Goal: Task Accomplishment & Management: Use online tool/utility

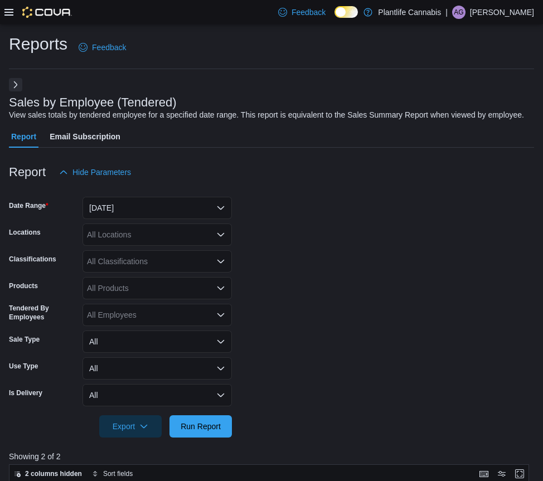
scroll to position [215, 0]
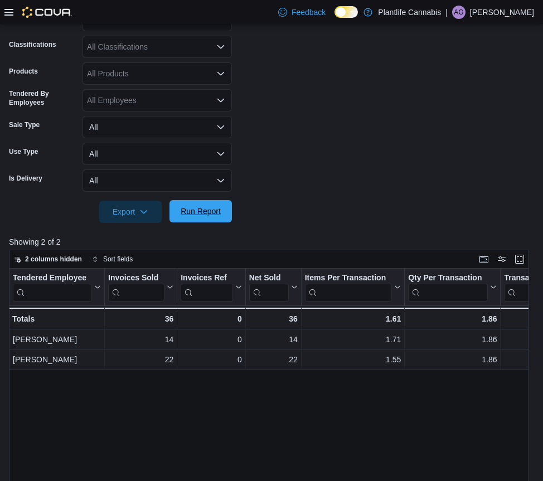
click at [200, 217] on span "Run Report" at bounding box center [201, 211] width 40 height 11
click at [199, 217] on span "Run Report" at bounding box center [201, 211] width 40 height 11
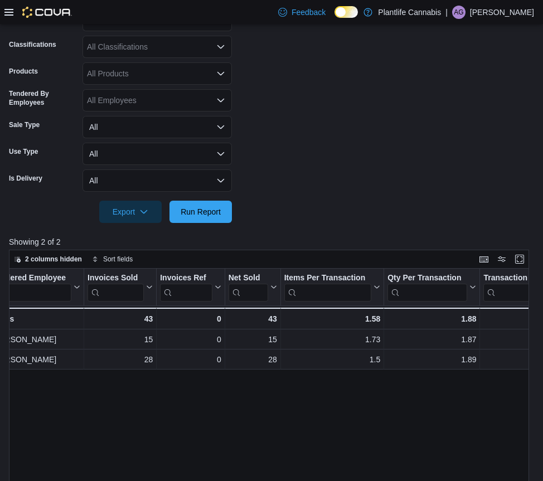
scroll to position [0, 0]
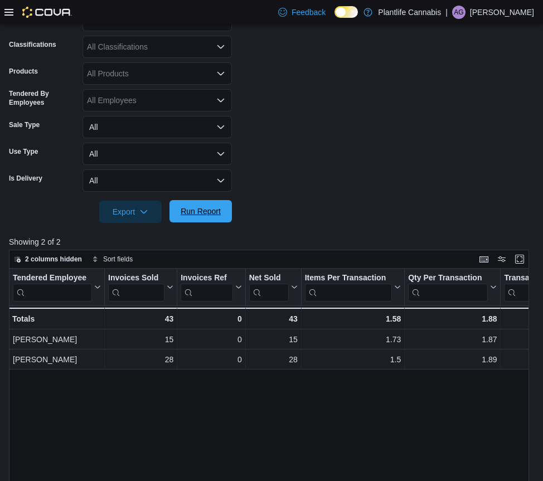
click at [202, 217] on span "Run Report" at bounding box center [201, 211] width 40 height 11
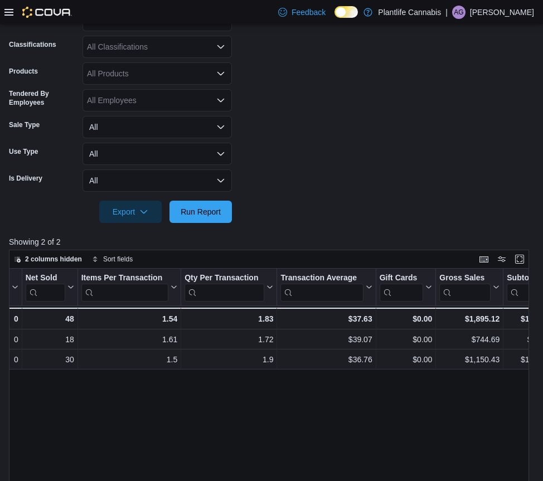
scroll to position [0, 239]
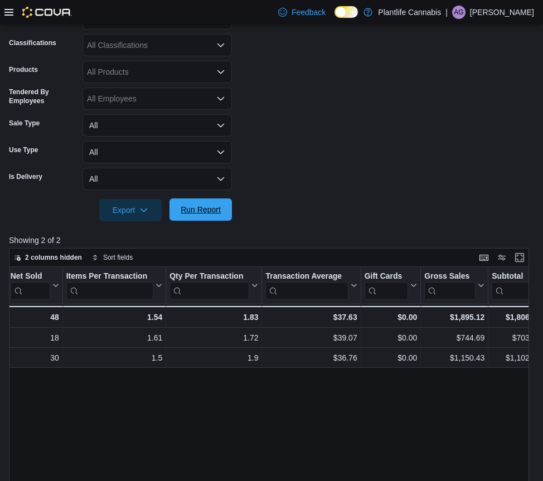
click at [190, 215] on span "Run Report" at bounding box center [201, 209] width 40 height 11
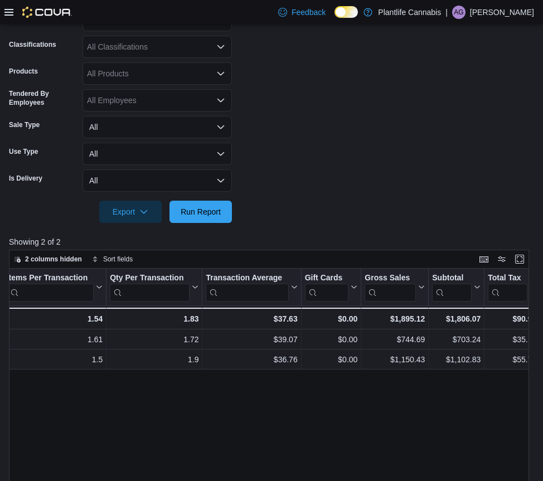
scroll to position [0, 303]
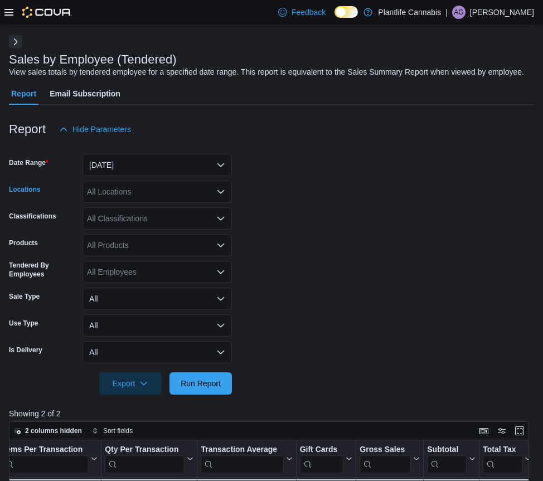
click at [108, 203] on div "All Locations" at bounding box center [157, 192] width 149 height 22
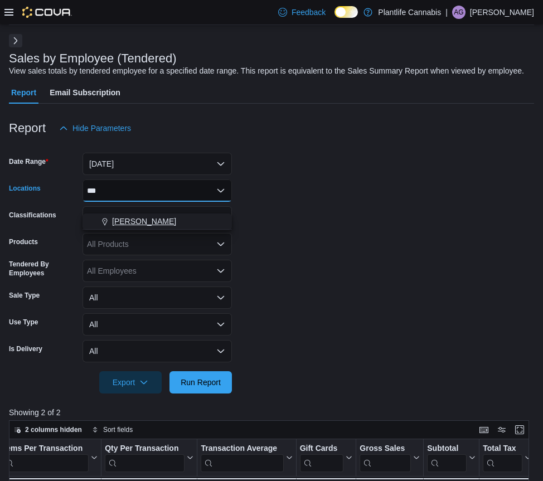
type input "***"
click at [123, 216] on span "[PERSON_NAME]" at bounding box center [144, 221] width 64 height 11
click at [348, 221] on form "Date Range [DATE] Locations [PERSON_NAME] Classifications All Classifications P…" at bounding box center [271, 266] width 525 height 254
click at [176, 226] on div "All Classifications" at bounding box center [157, 217] width 149 height 22
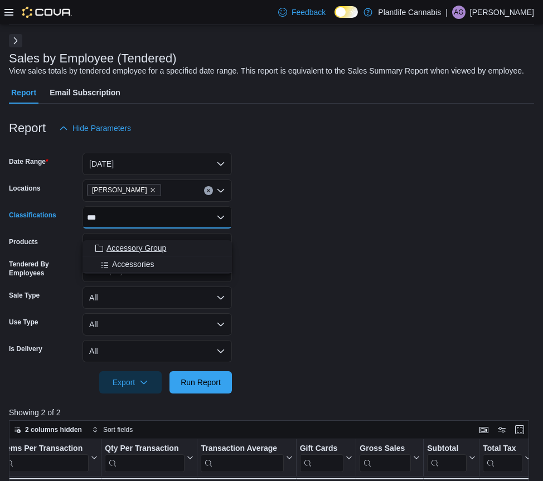
type input "***"
click at [162, 246] on span "Accessory Group" at bounding box center [136, 248] width 60 height 11
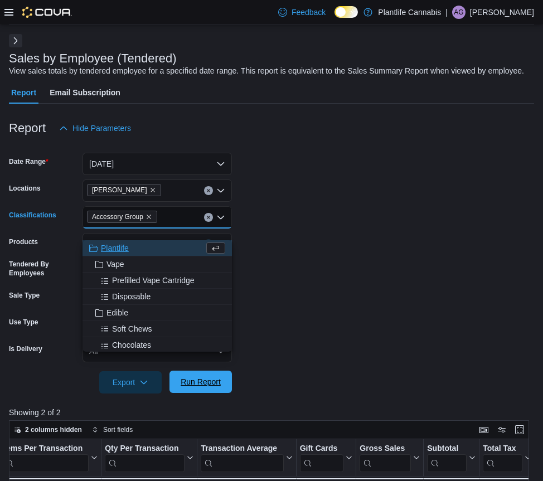
click at [190, 388] on span "Run Report" at bounding box center [201, 381] width 40 height 11
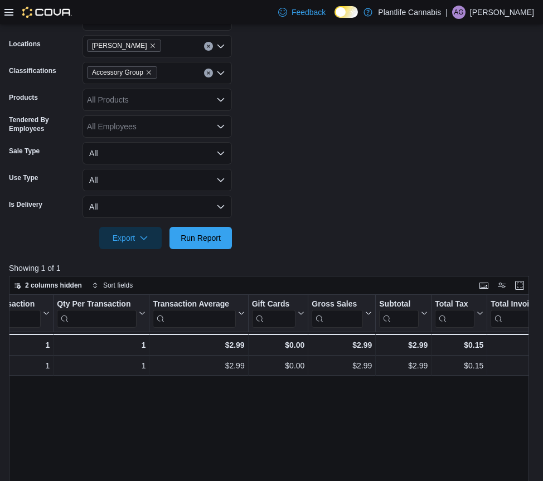
scroll to position [0, 352]
